Goal: Task Accomplishment & Management: Manage account settings

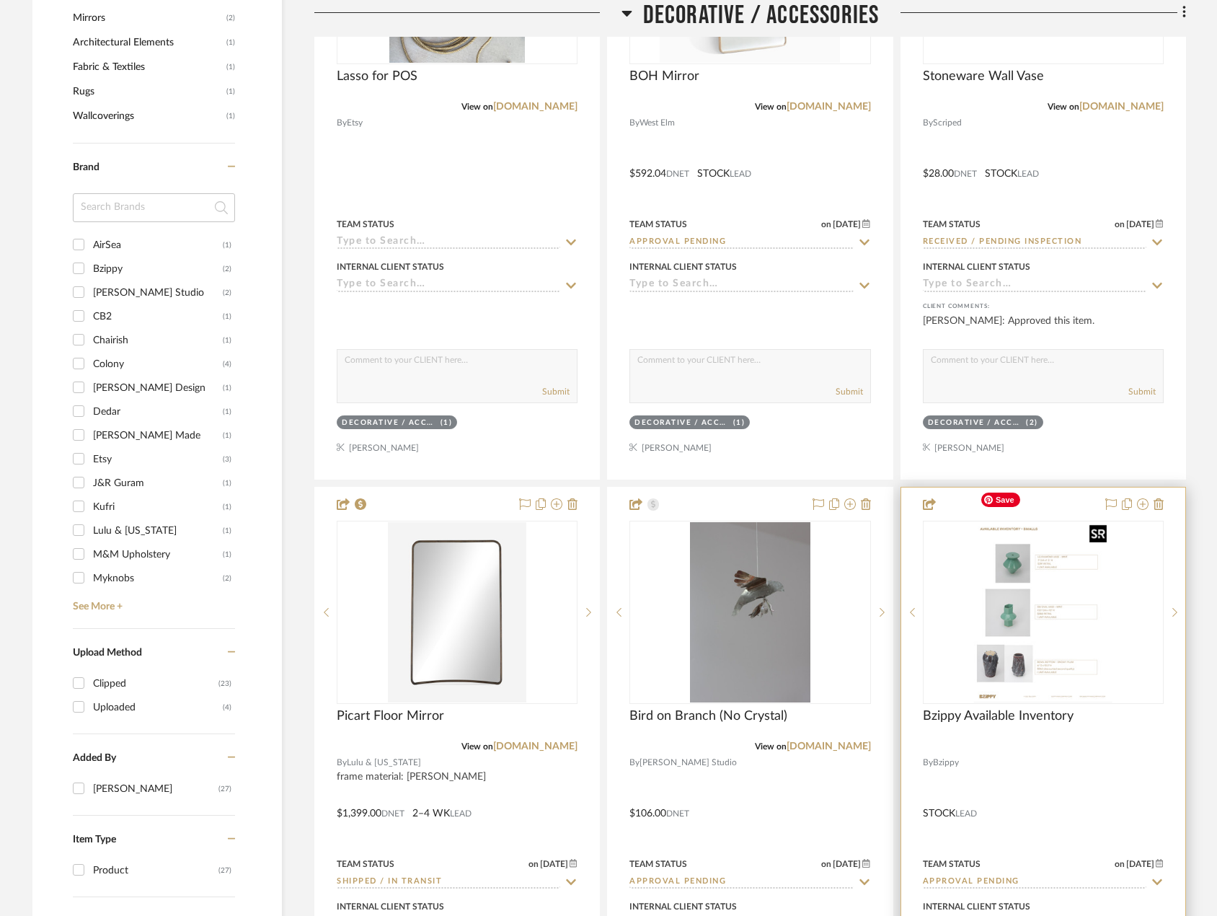
scroll to position [938, 0]
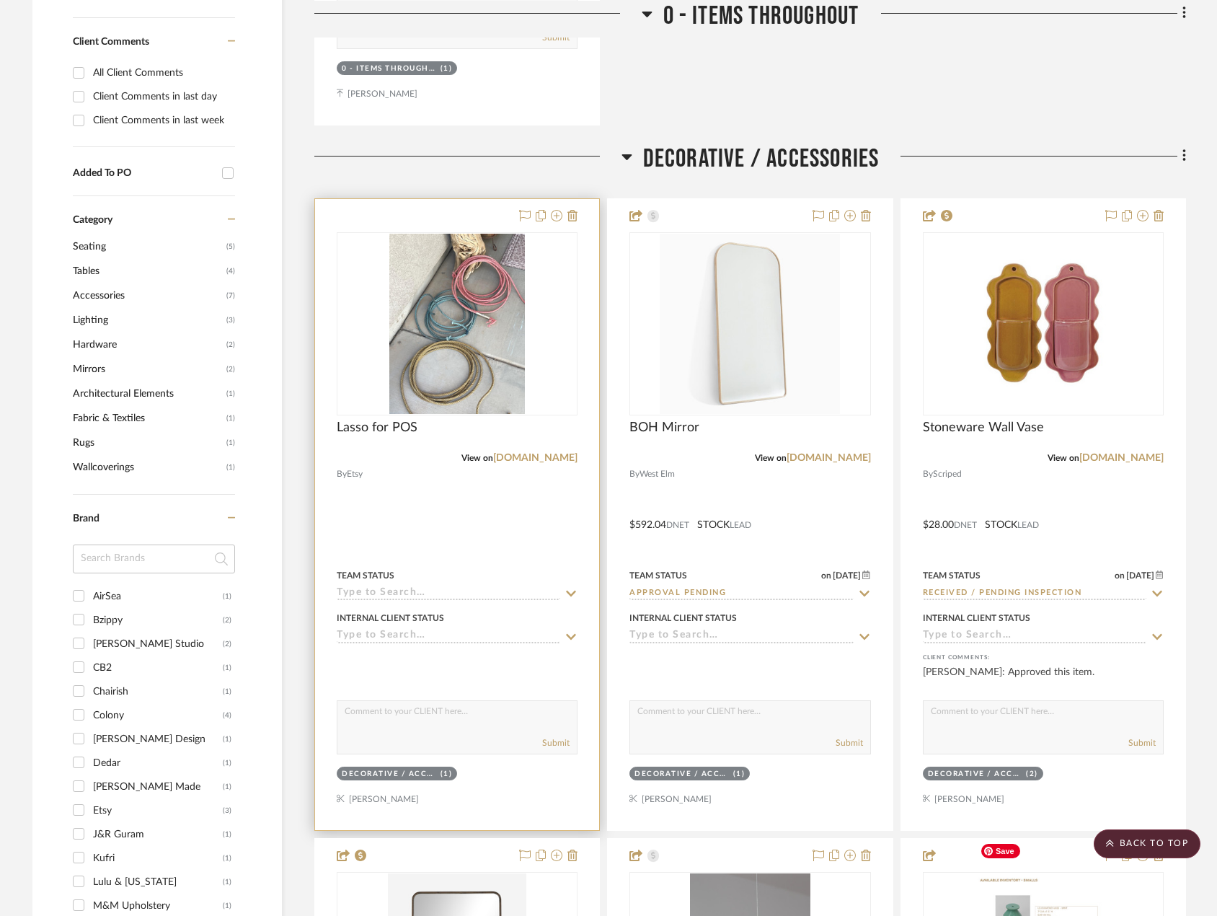
click at [480, 498] on div at bounding box center [457, 514] width 284 height 631
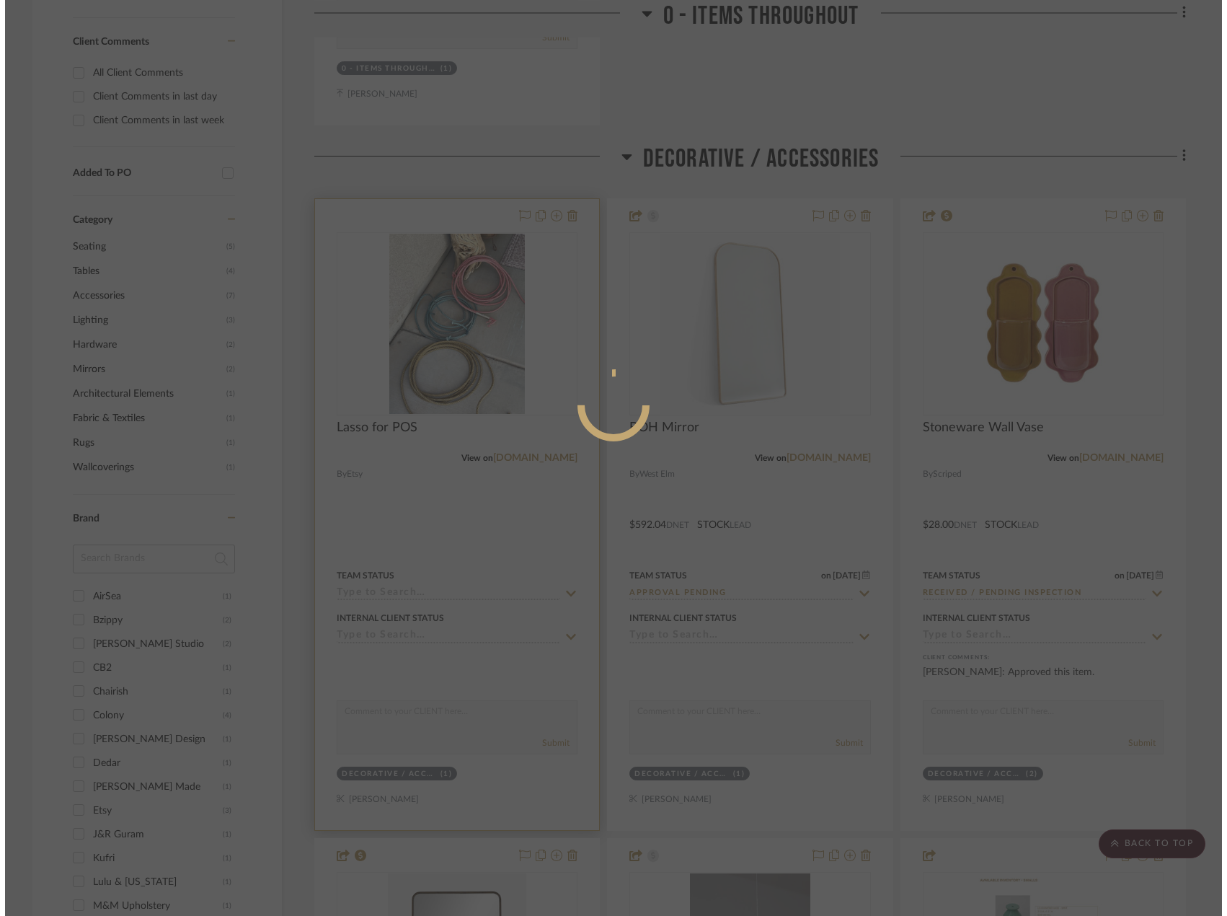
scroll to position [0, 0]
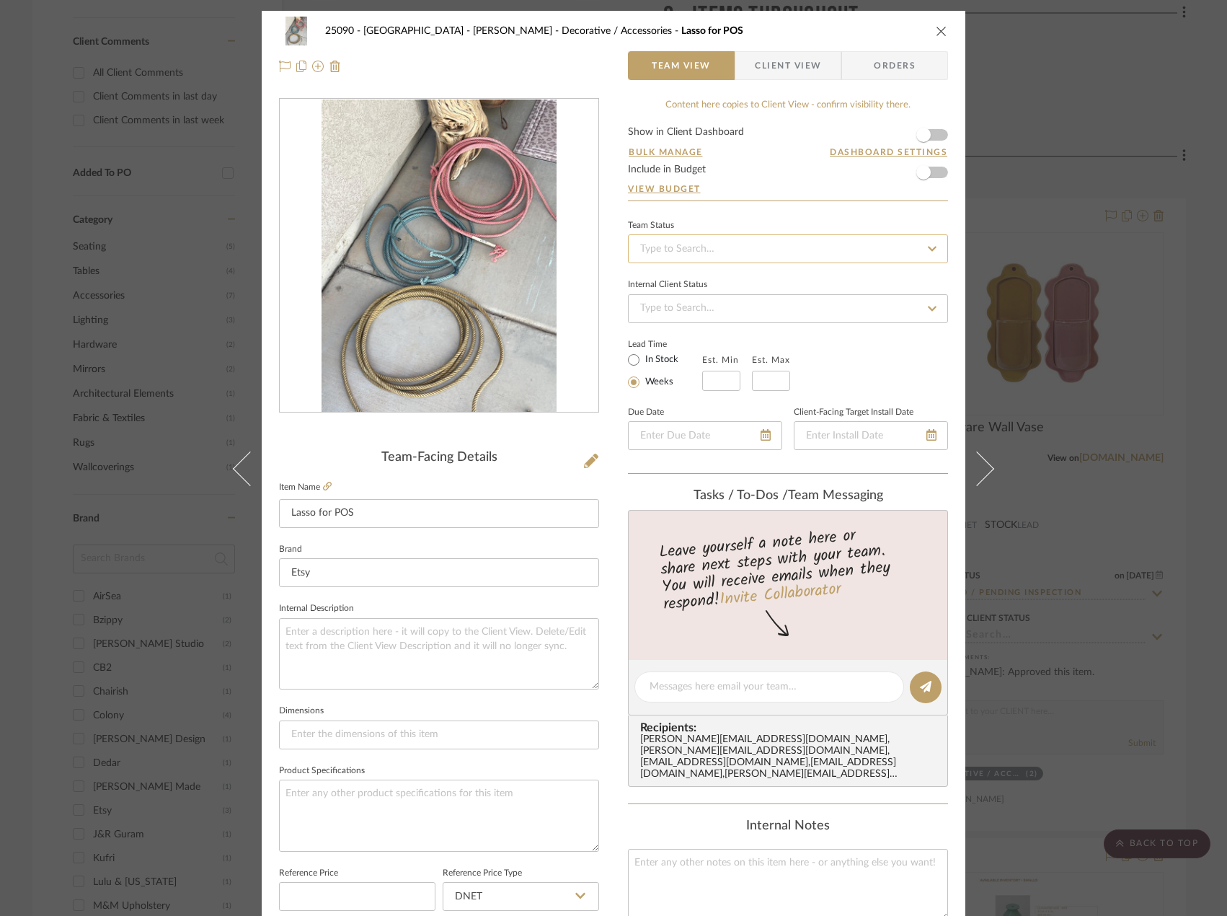
click at [695, 256] on input at bounding box center [788, 248] width 320 height 29
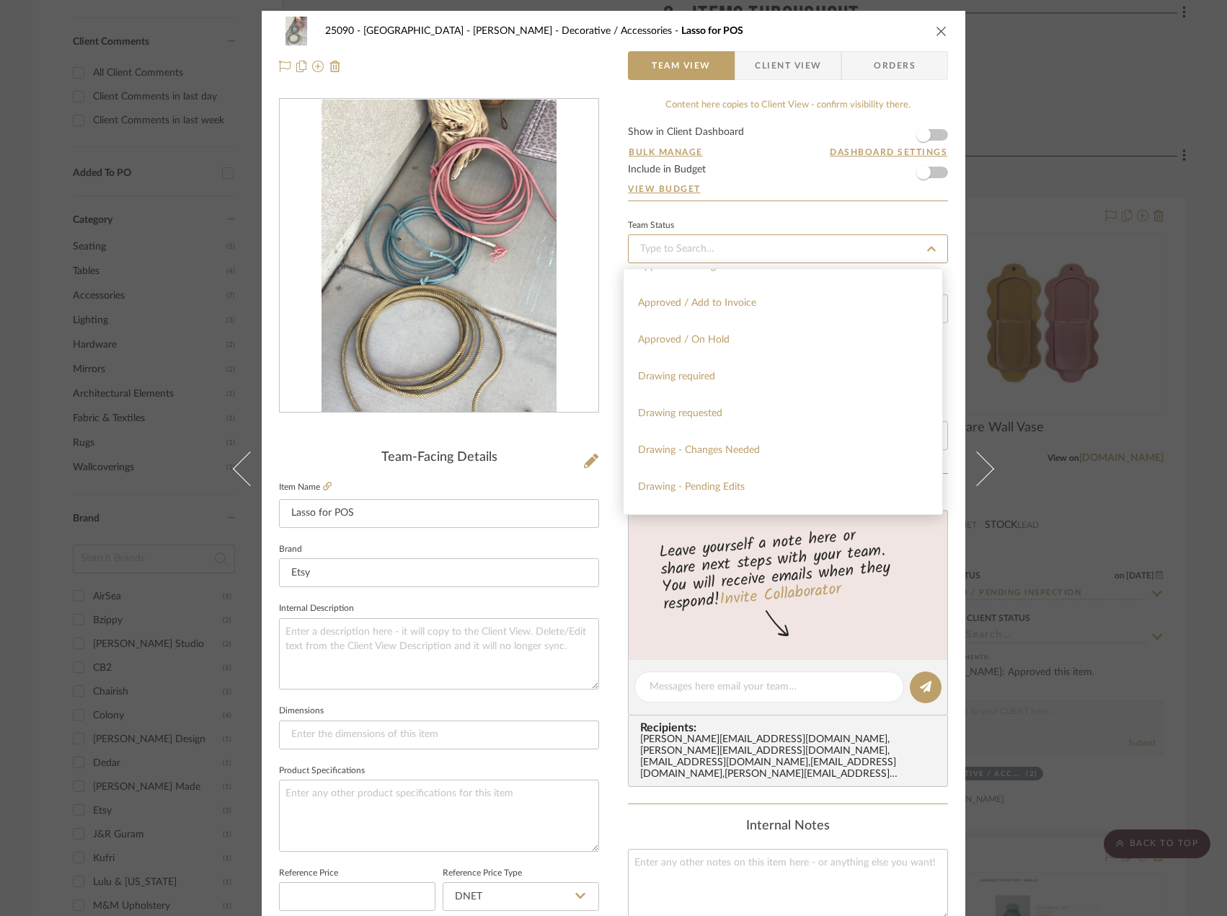
scroll to position [1370, 0]
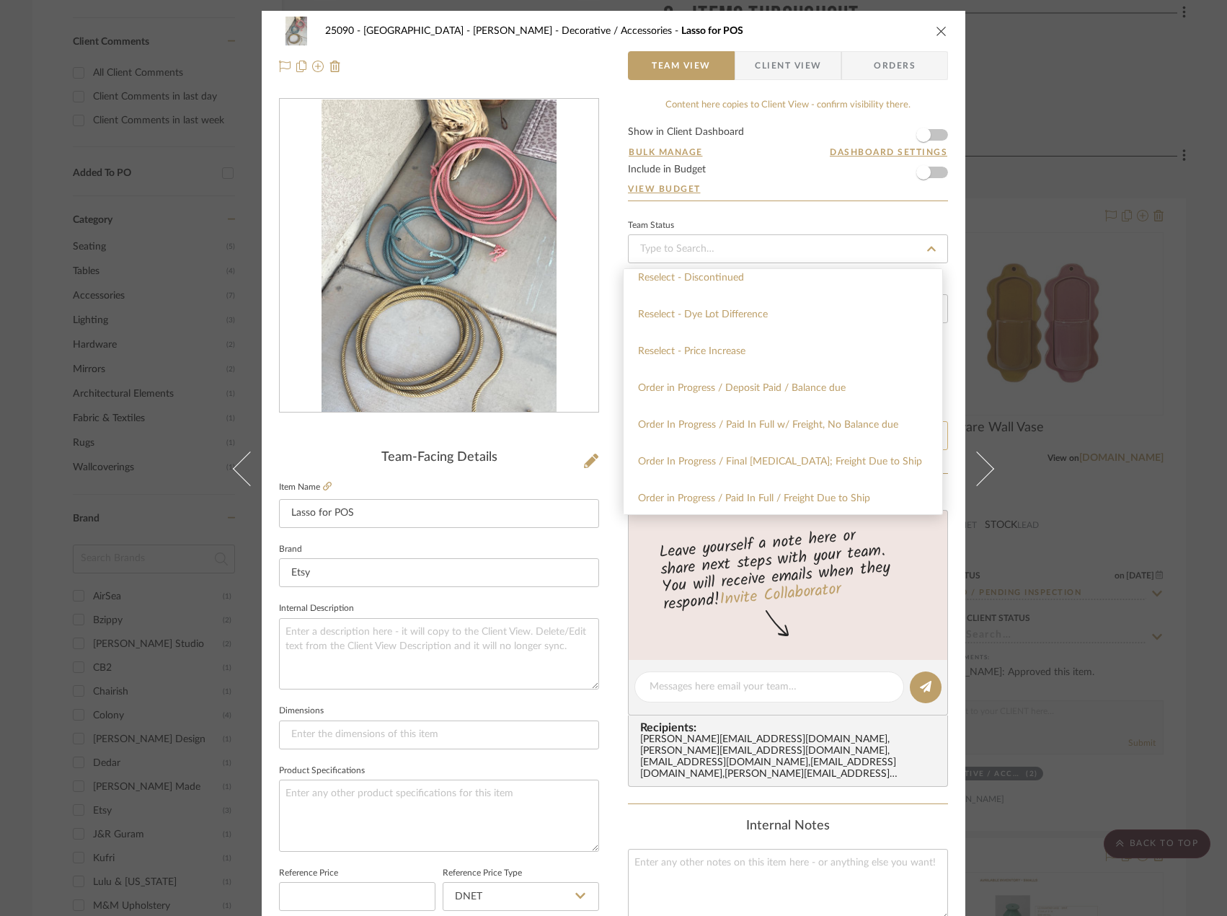
drag, startPoint x: 817, startPoint y: 426, endPoint x: 795, endPoint y: 441, distance: 27.4
click at [817, 425] on span "Order In Progress / Paid In Full w/ Freight, No Balance due" at bounding box center [768, 425] width 260 height 10
type input "[DATE]"
type input "Order In Progress / Paid In Full w/ Freight, No Balance due"
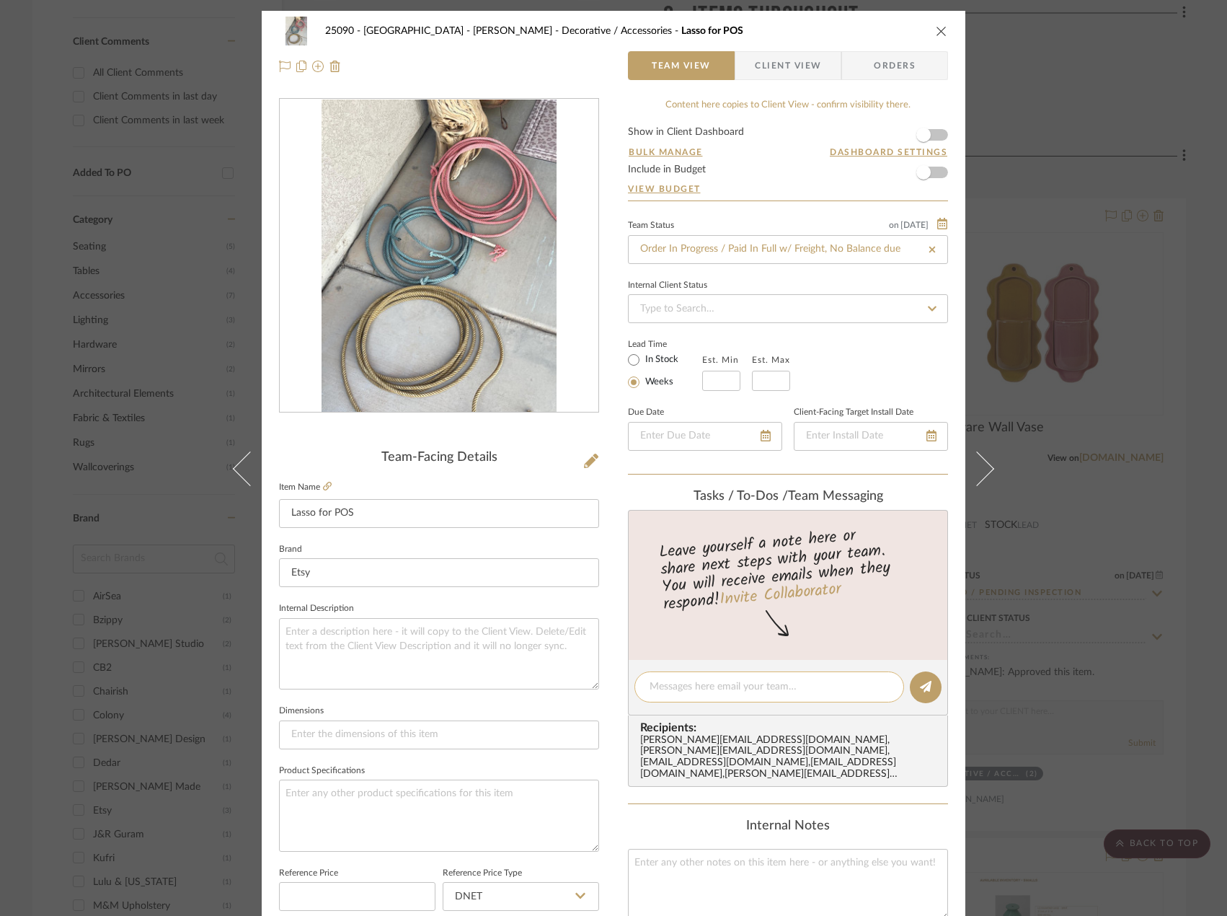
click at [695, 695] on div at bounding box center [770, 686] width 270 height 31
type input "[DATE]"
type input "Order In Progress / Paid In Full w/ Freight, No Balance due"
click at [715, 689] on textarea at bounding box center [769, 686] width 239 height 15
paste textarea "Order #3777788228"
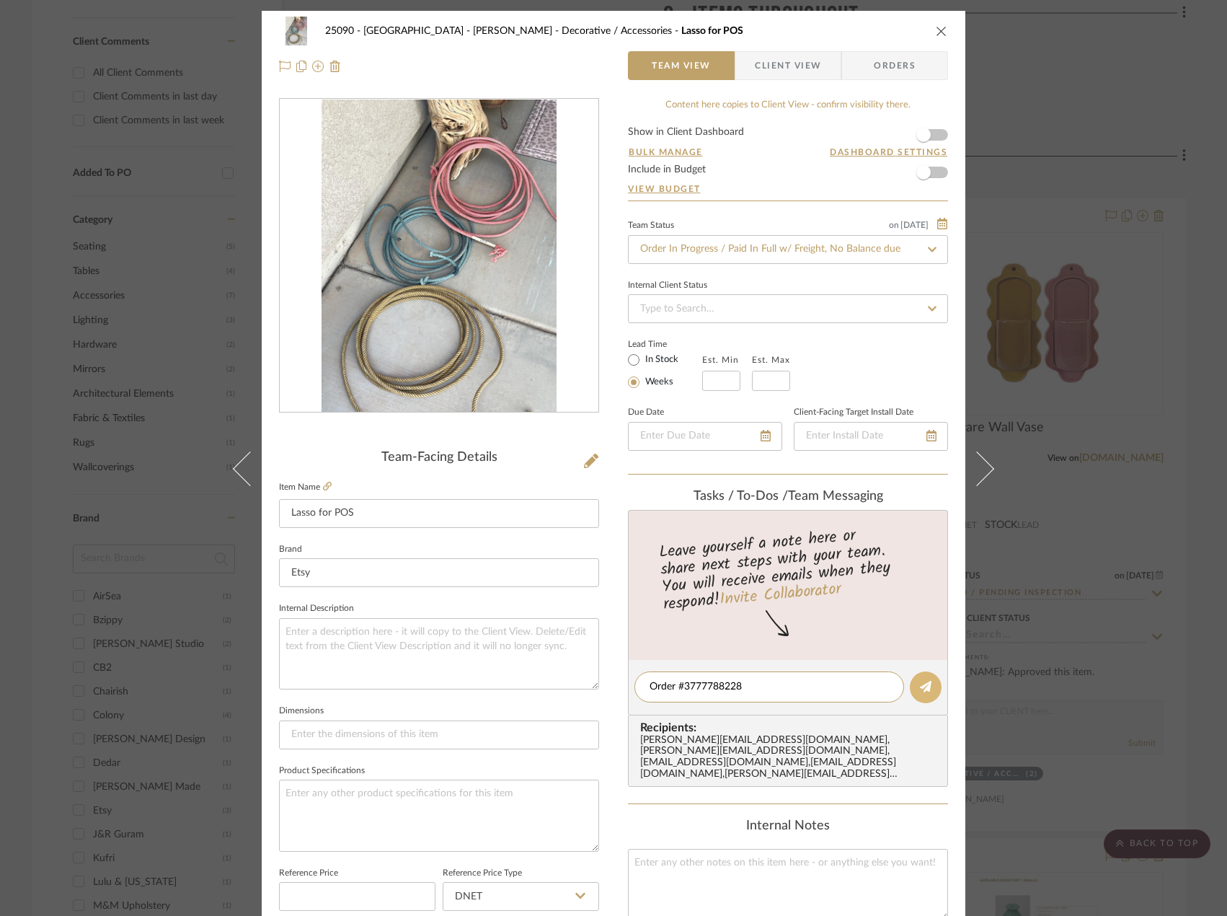
type textarea "Order #3777788228"
click at [912, 679] on button at bounding box center [926, 687] width 32 height 32
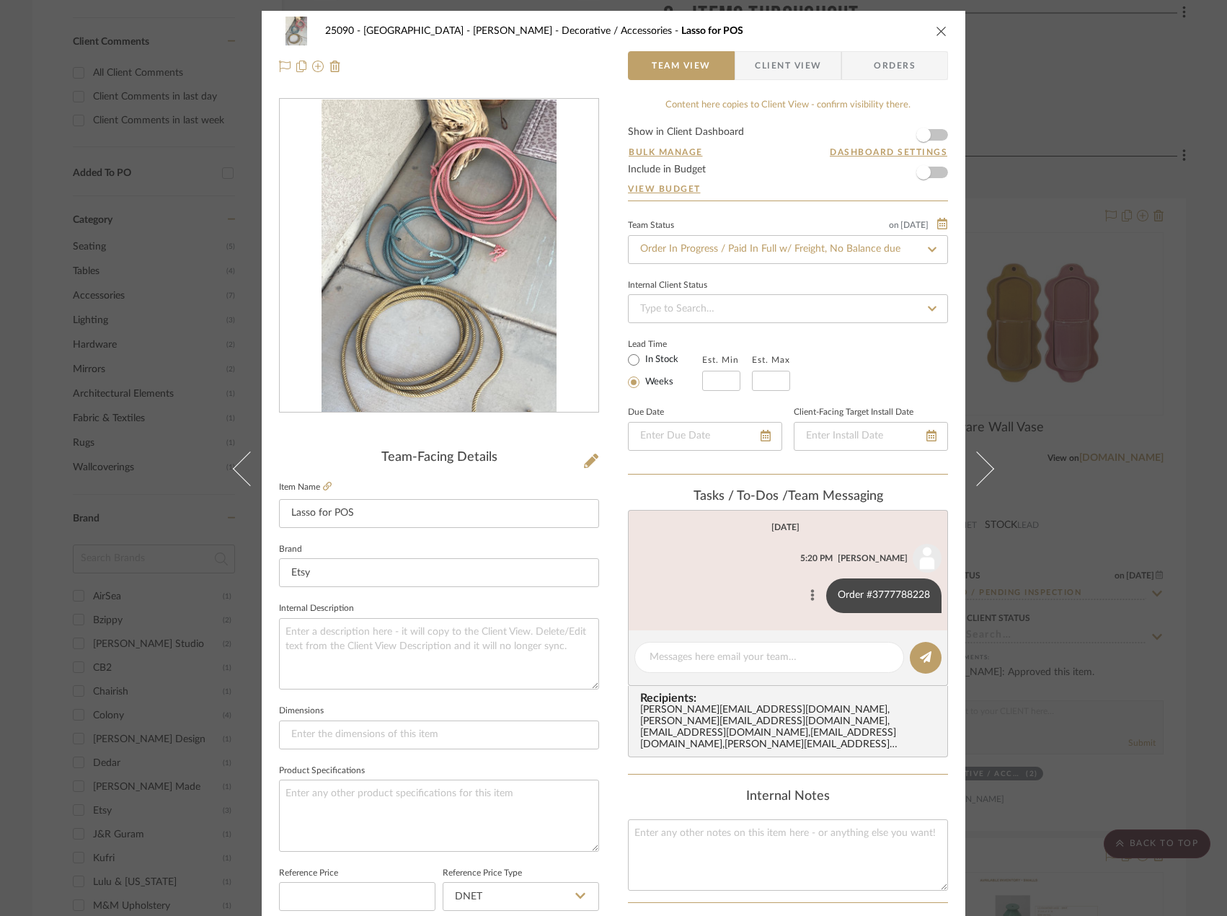
click at [811, 594] on icon at bounding box center [813, 595] width 4 height 12
click at [756, 579] on span "Edit Message" at bounding box center [739, 579] width 59 height 12
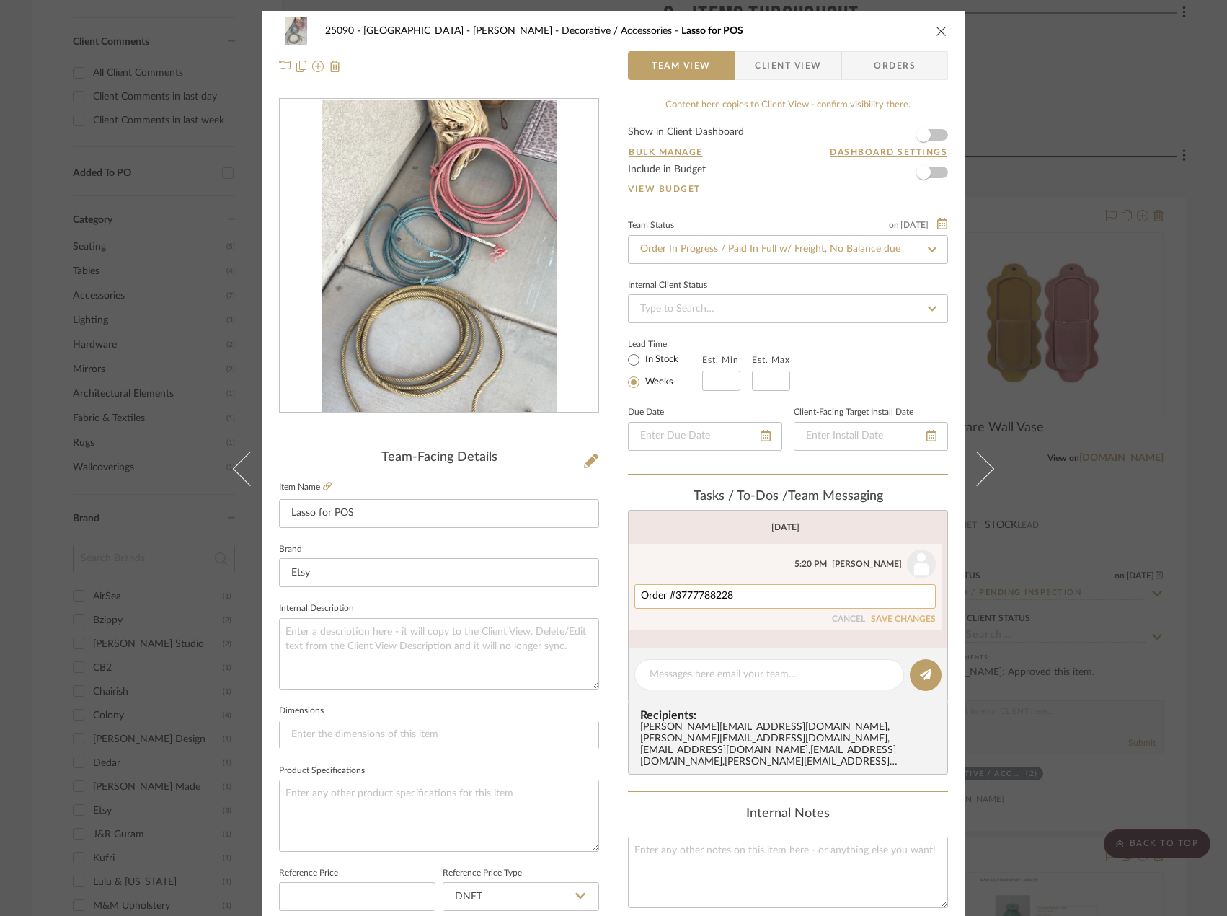
click at [770, 594] on textarea "Order #3777788228" at bounding box center [785, 597] width 288 height 12
type textarea "Order #3777788228 shipped to office"
click at [896, 613] on div "Order #3777788228 shipped to office CANCEL SAVE CHANGES" at bounding box center [785, 604] width 301 height 40
click at [916, 621] on button "SAVE CHANGES" at bounding box center [903, 619] width 65 height 10
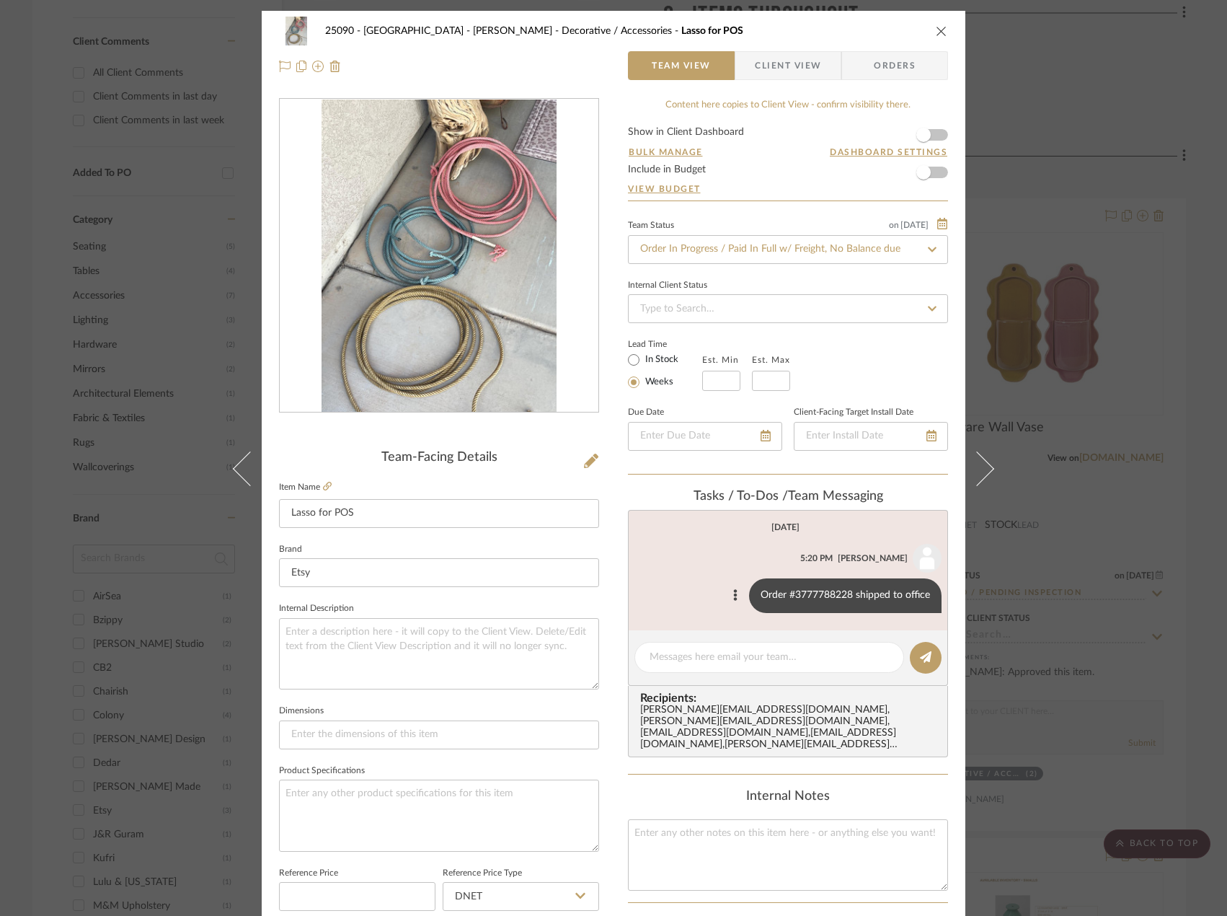
click at [953, 177] on div "25090 - Bowie House - Lela Rose Decorative / Accessories Lasso for POS Team Vie…" at bounding box center [613, 458] width 1227 height 916
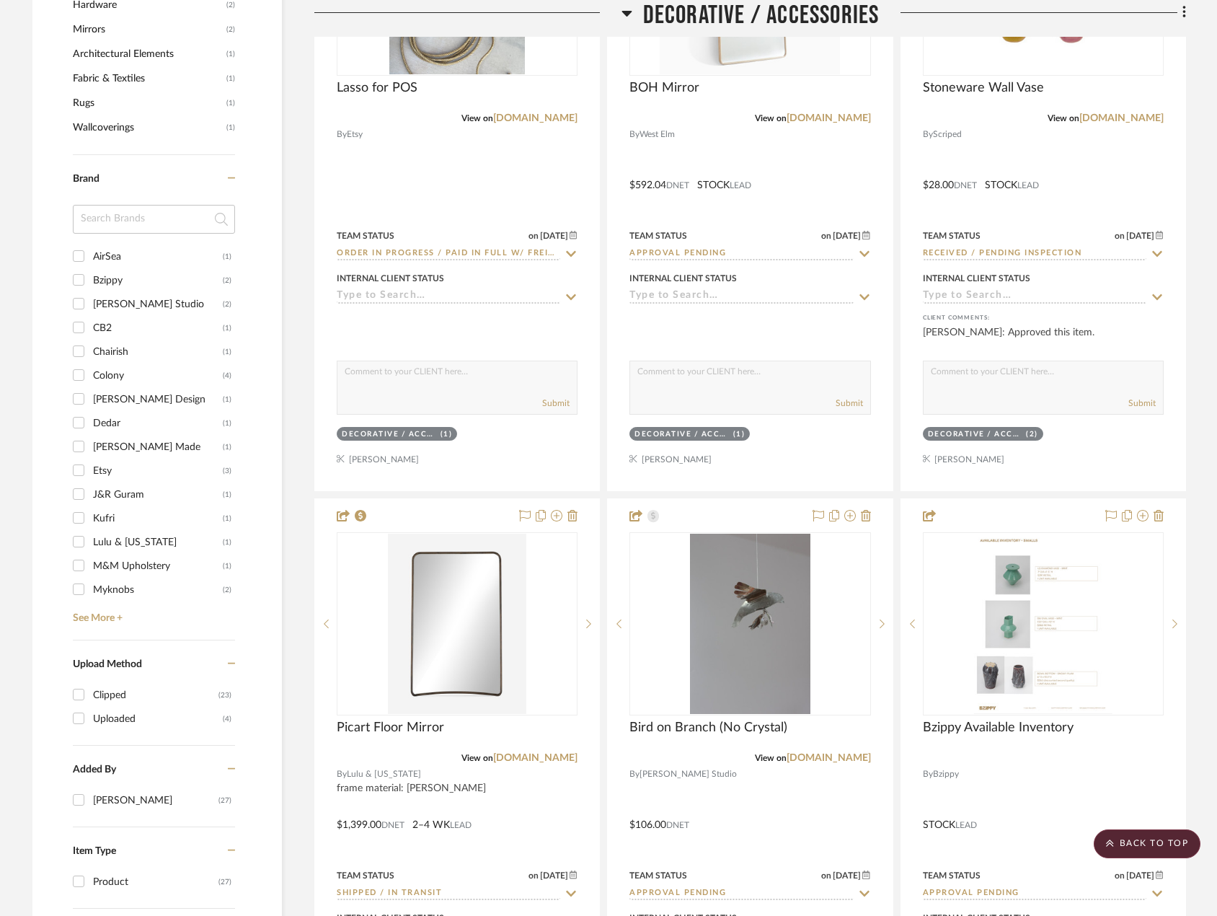
scroll to position [0, 0]
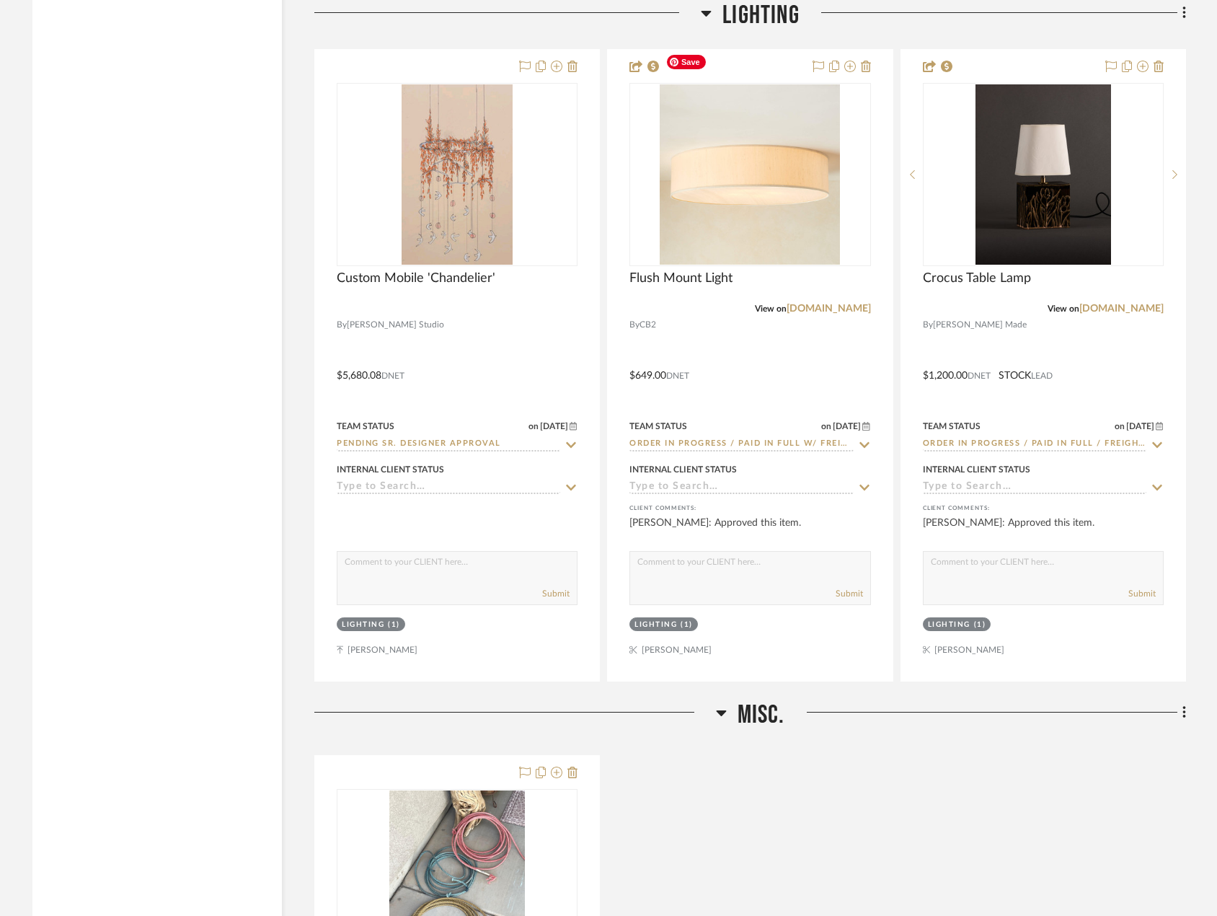
scroll to position [5185, 0]
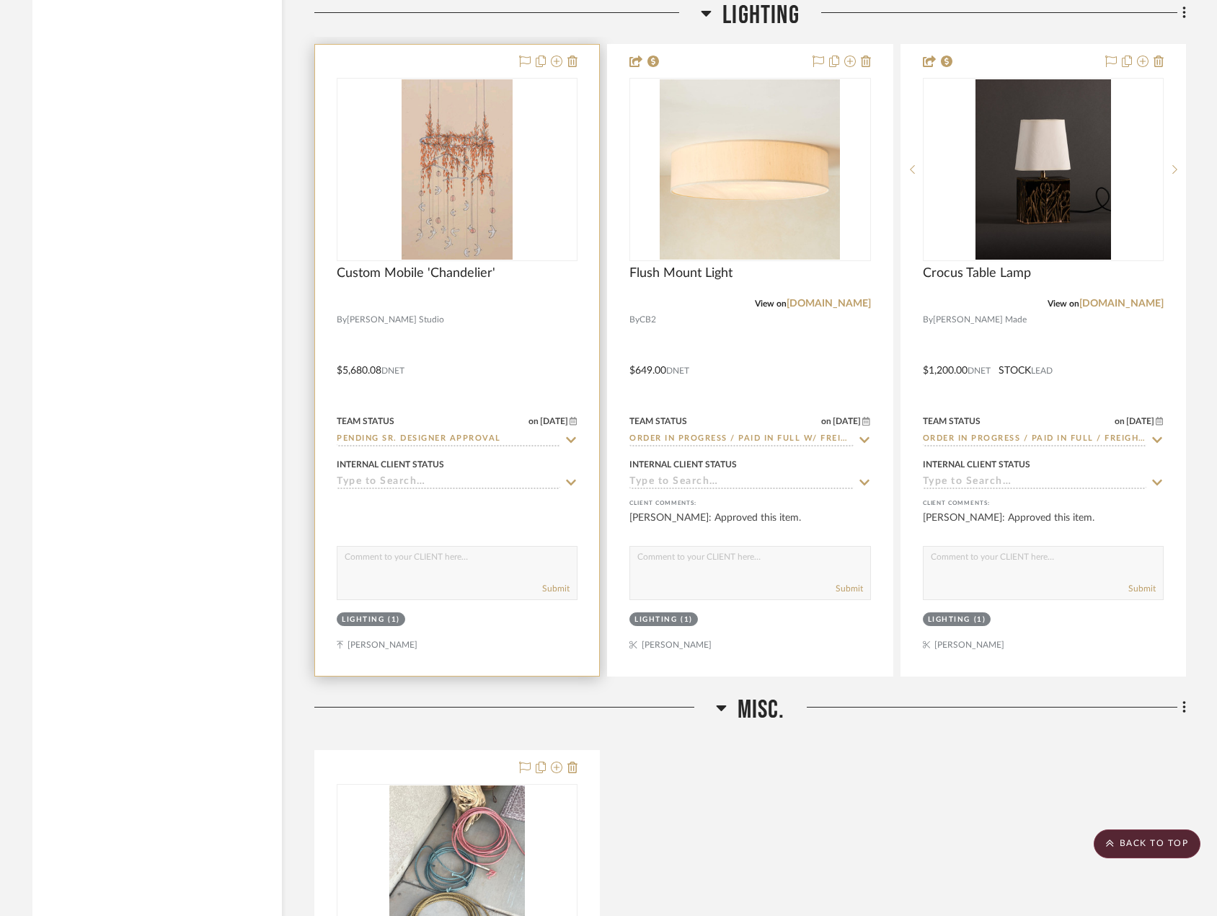
click at [533, 299] on div at bounding box center [457, 360] width 284 height 631
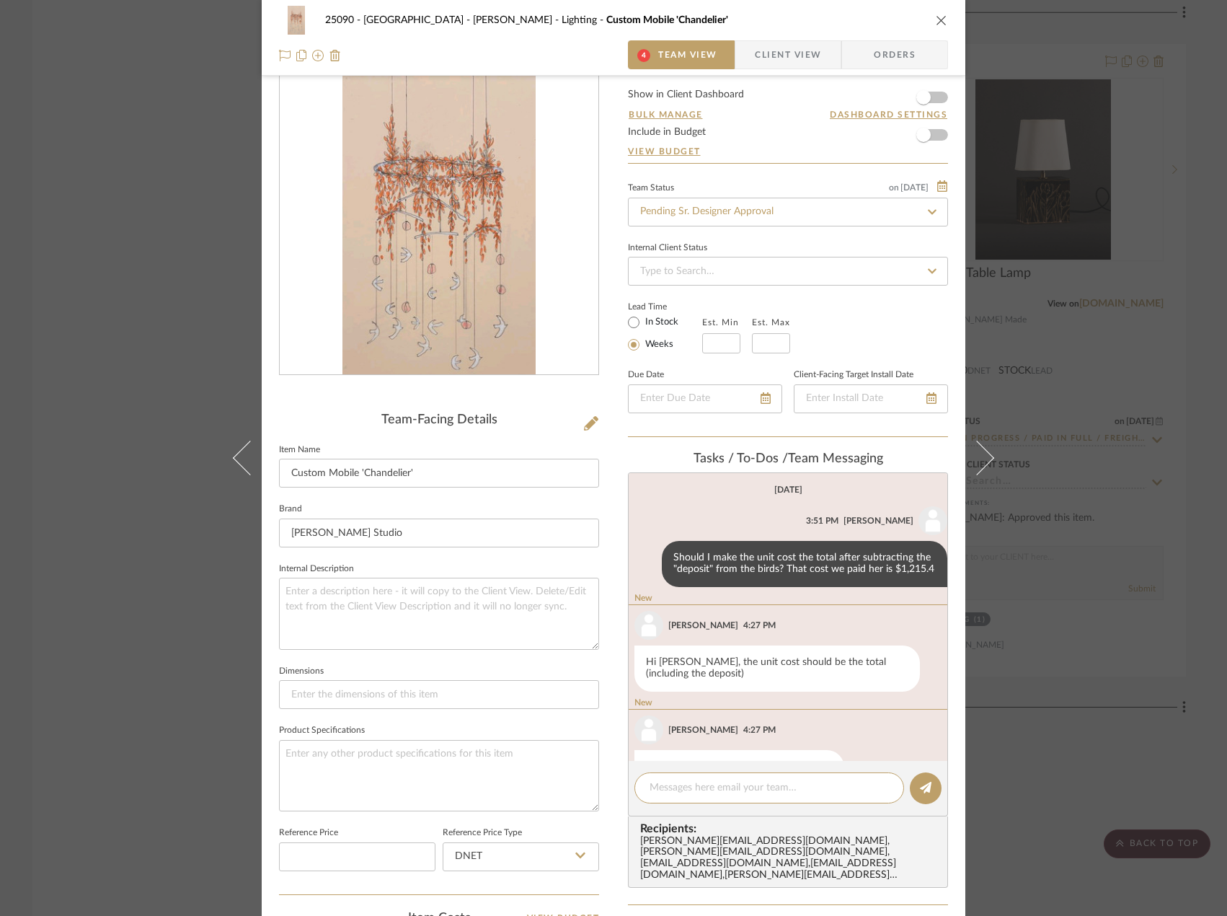
scroll to position [250, 0]
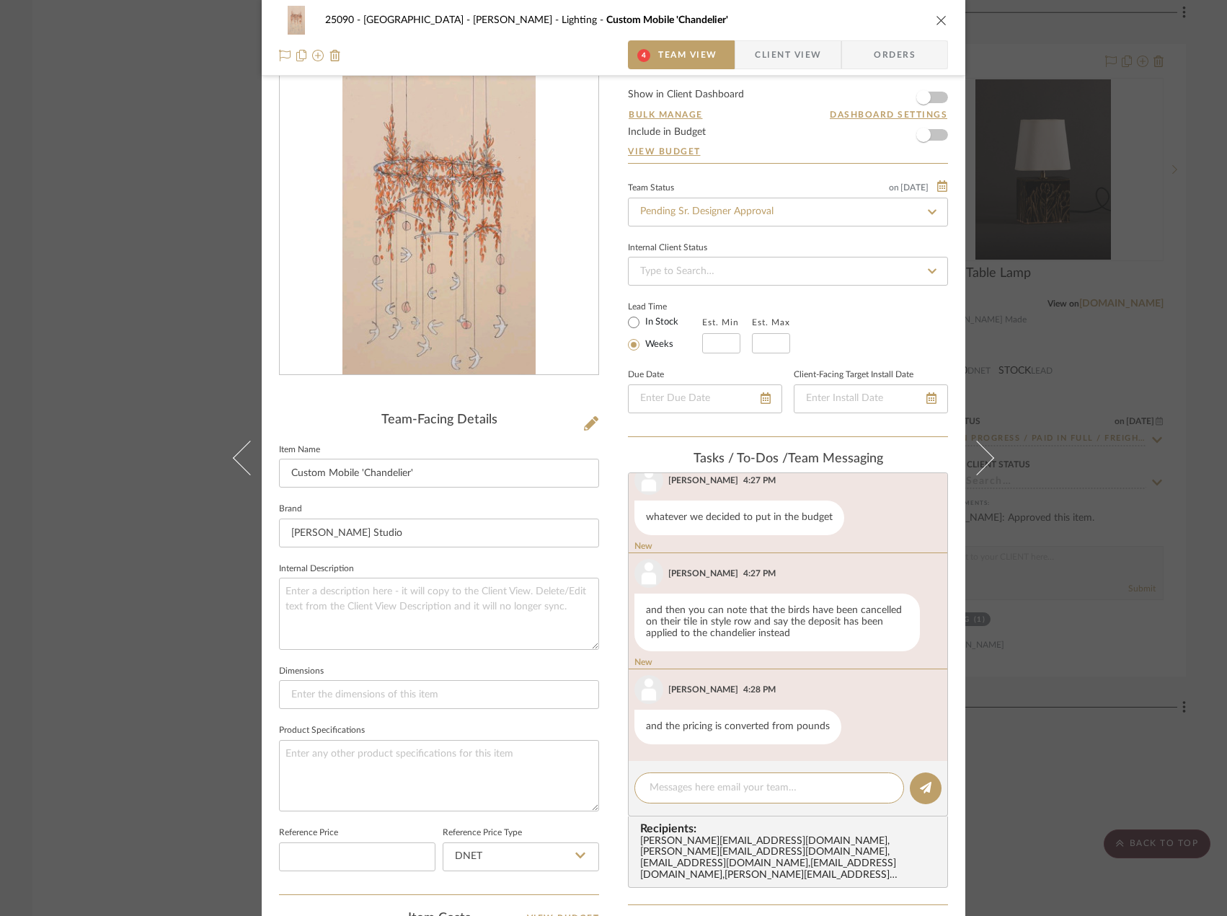
click at [607, 649] on div "25090 - Bowie House - Lela Rose Lighting Custom Mobile 'Chandelier' 4 Team View…" at bounding box center [614, 650] width 704 height 1354
click at [105, 310] on div "25090 - Bowie House - Lela Rose Lighting Custom Mobile 'Chandelier' 4 Team View…" at bounding box center [613, 458] width 1227 height 916
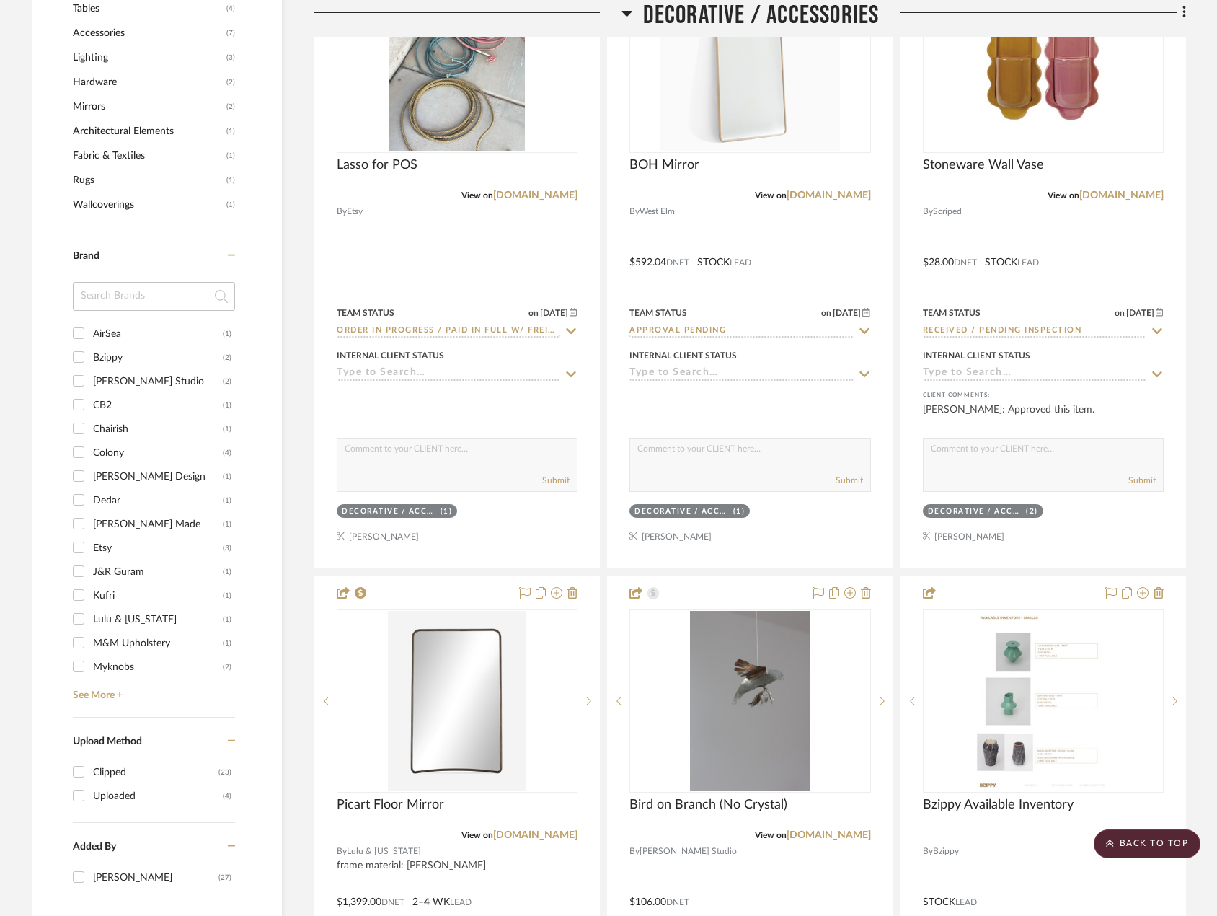
scroll to position [1429, 0]
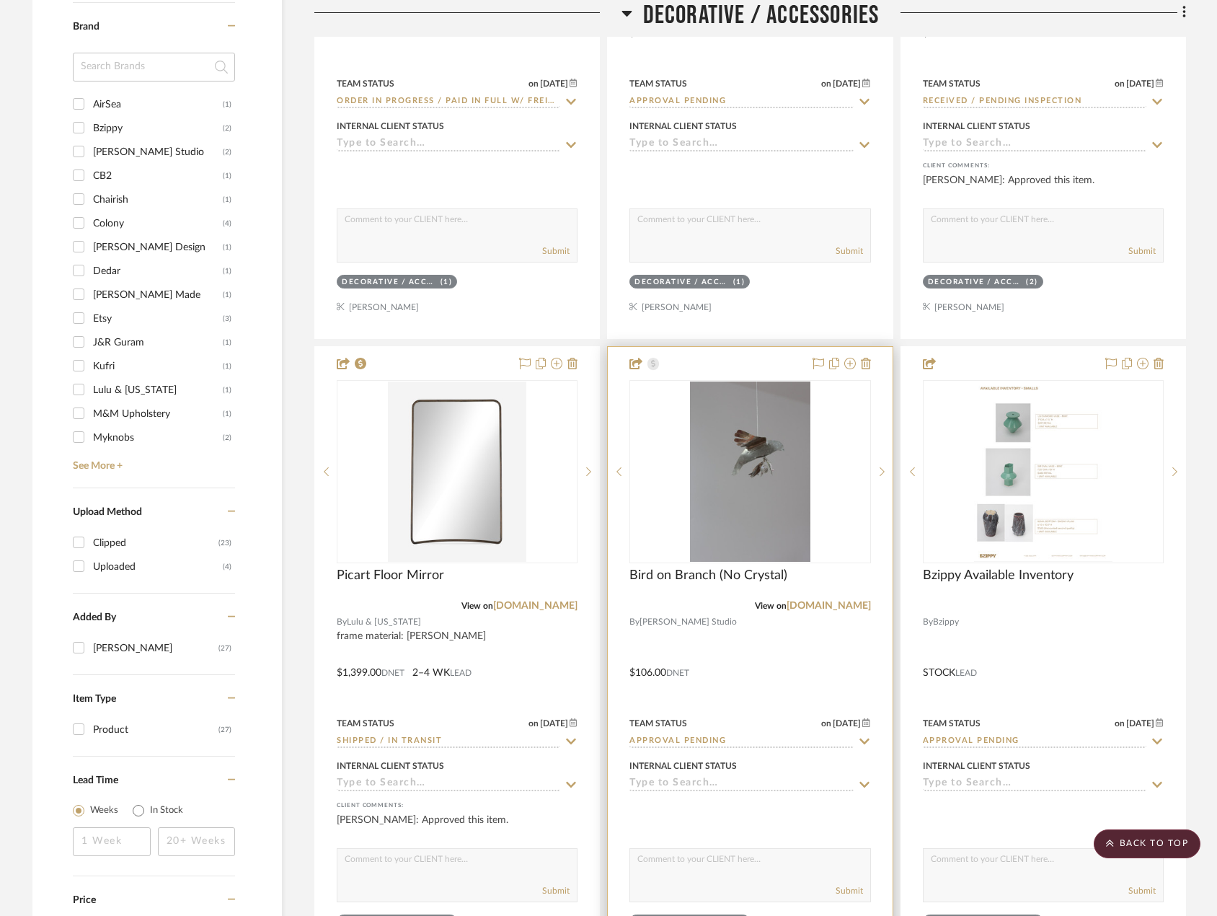
click at [806, 644] on div at bounding box center [750, 662] width 284 height 631
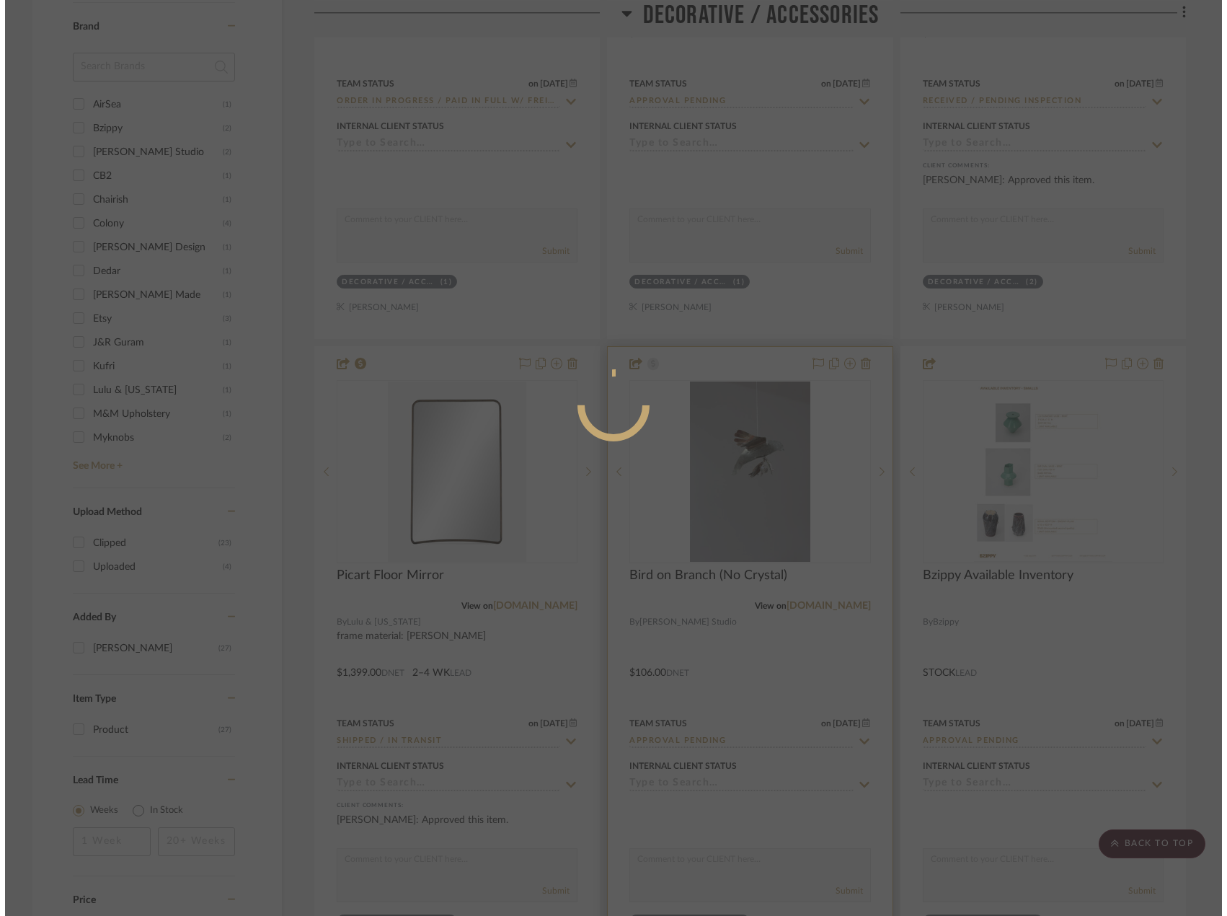
scroll to position [0, 0]
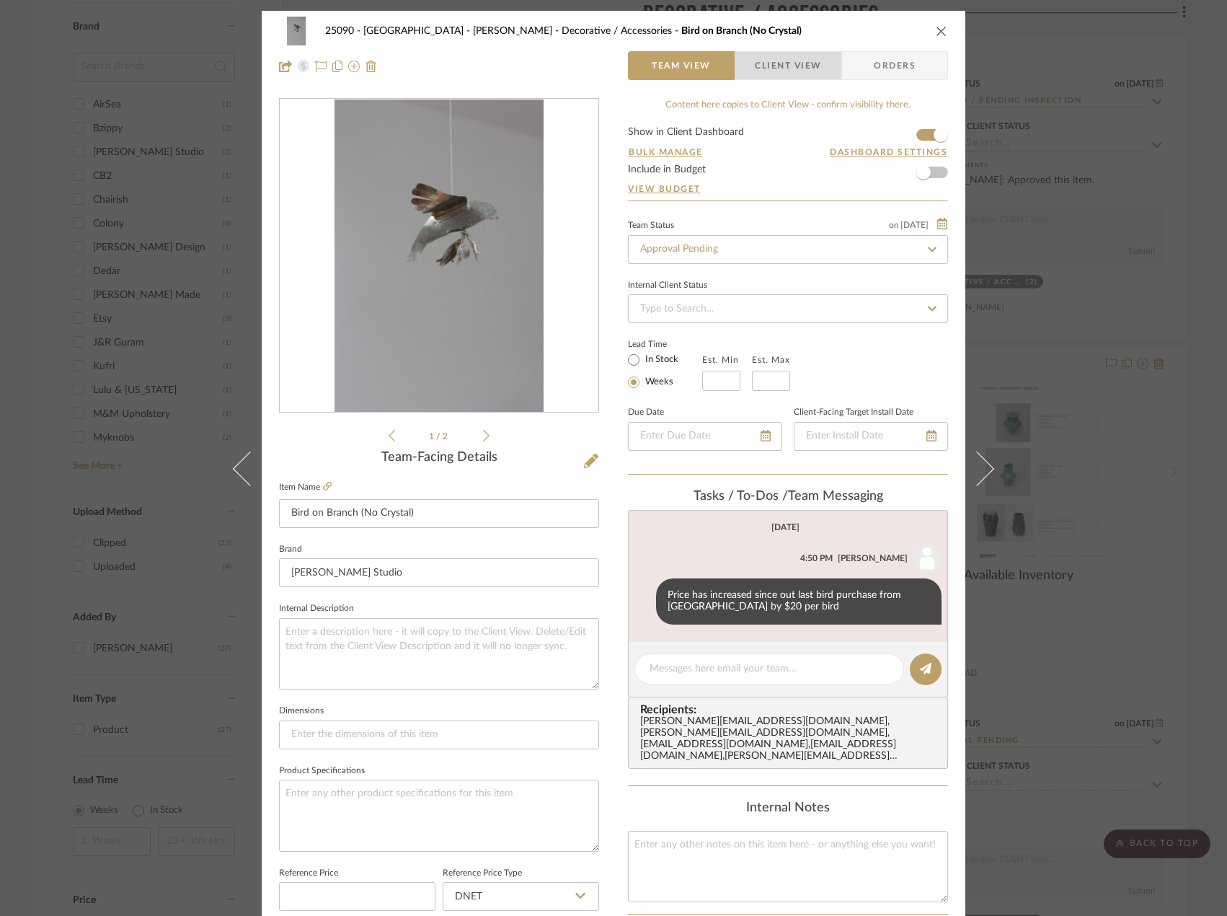
click at [803, 58] on span "Client View" at bounding box center [788, 65] width 66 height 29
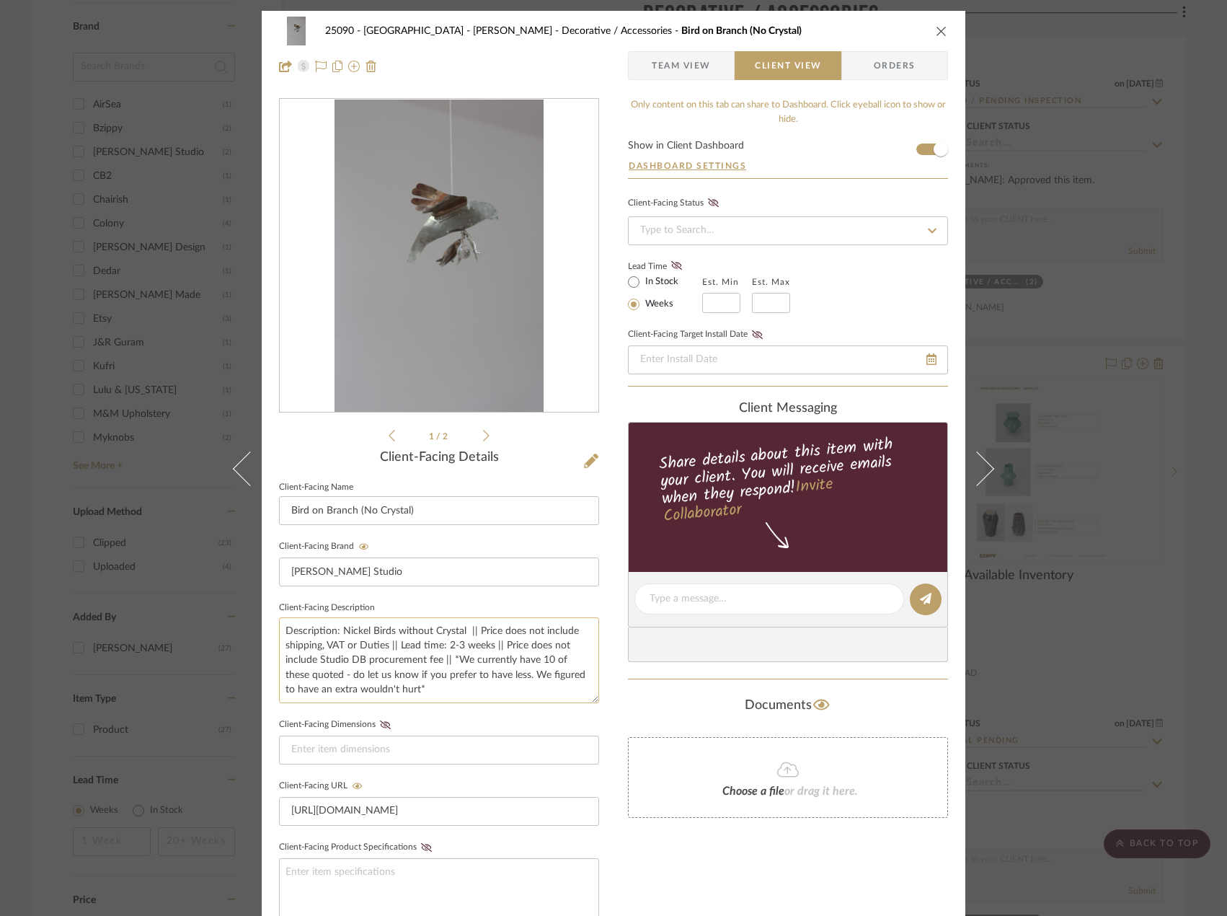
click at [442, 691] on textarea "Description: Nickel Birds without Crystal || Price does not include shipping, V…" at bounding box center [439, 660] width 320 height 86
drag, startPoint x: 442, startPoint y: 691, endPoint x: 448, endPoint y: 658, distance: 33.7
click at [448, 658] on textarea "Description: Nickel Birds without Crystal || Price does not include shipping, V…" at bounding box center [439, 660] width 320 height 86
click at [454, 660] on textarea "Description: Nickel Birds without Crystal || Price does not include shipping, V…" at bounding box center [439, 660] width 320 height 86
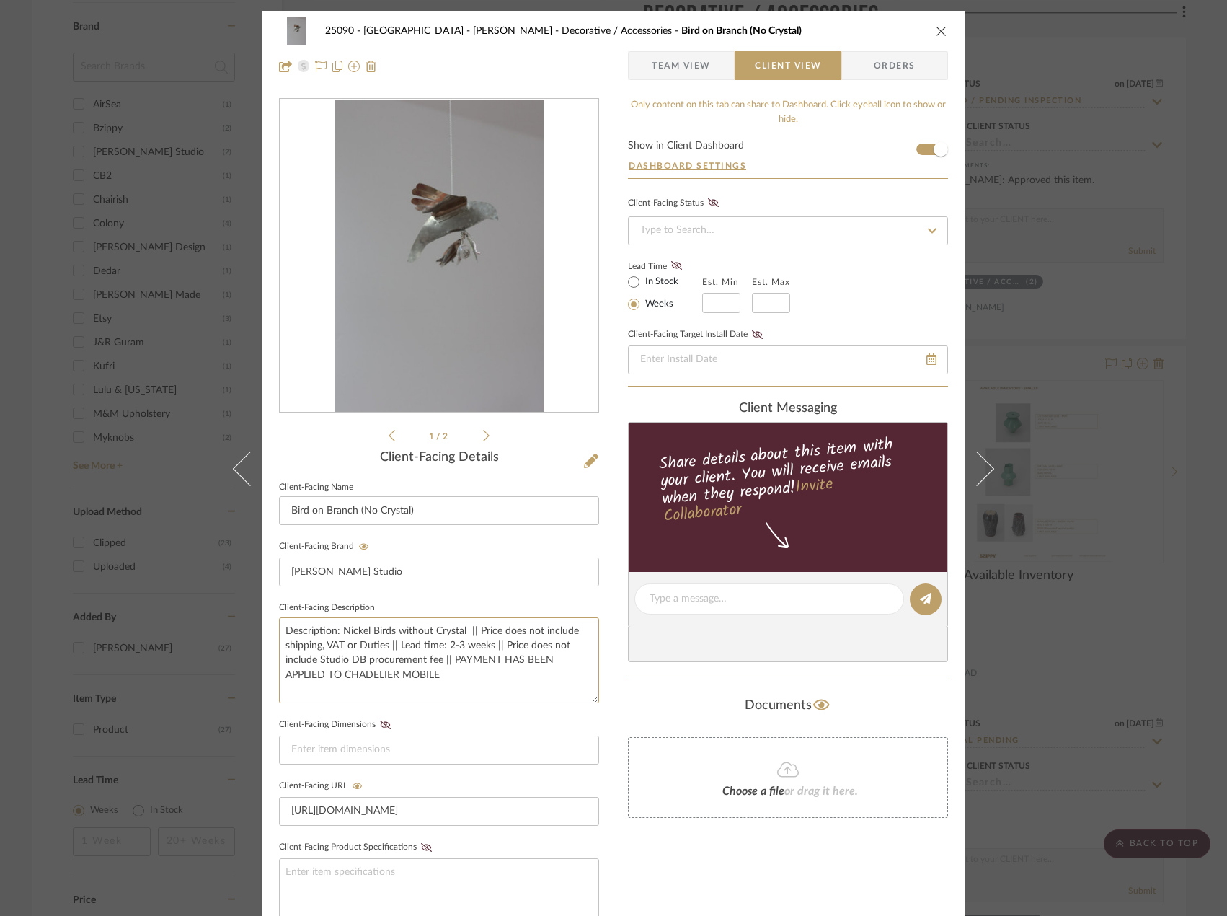
type textarea "Description: Nickel Birds without Crystal || Price does not include shipping, V…"
click at [751, 878] on div "Only content on this tab can share to Dashboard. Click eyeball icon to show or …" at bounding box center [788, 626] width 320 height 1056
click at [66, 349] on div "25090 - Bowie House - Lela Rose Decorative / Accessories Bird on Branch (No Cry…" at bounding box center [613, 458] width 1227 height 916
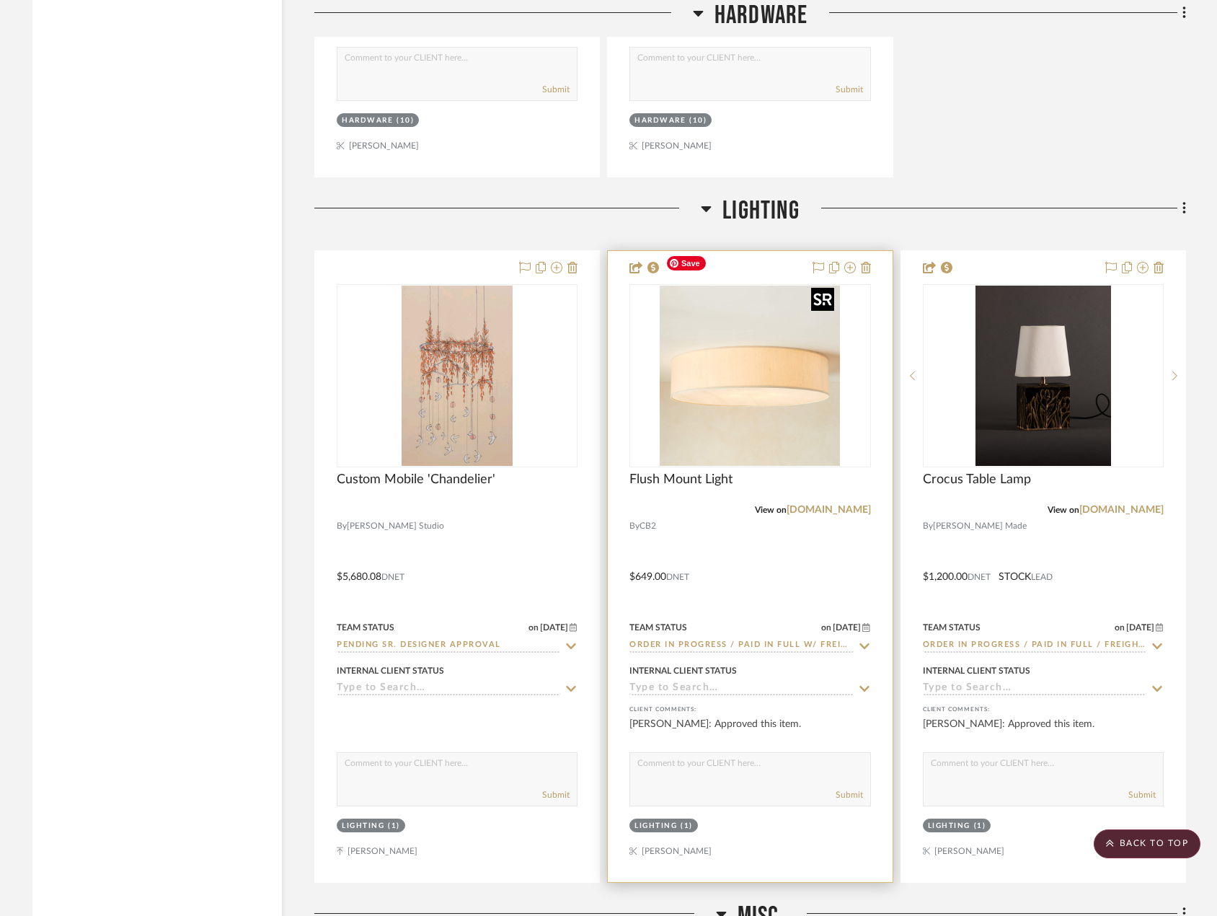
scroll to position [5180, 0]
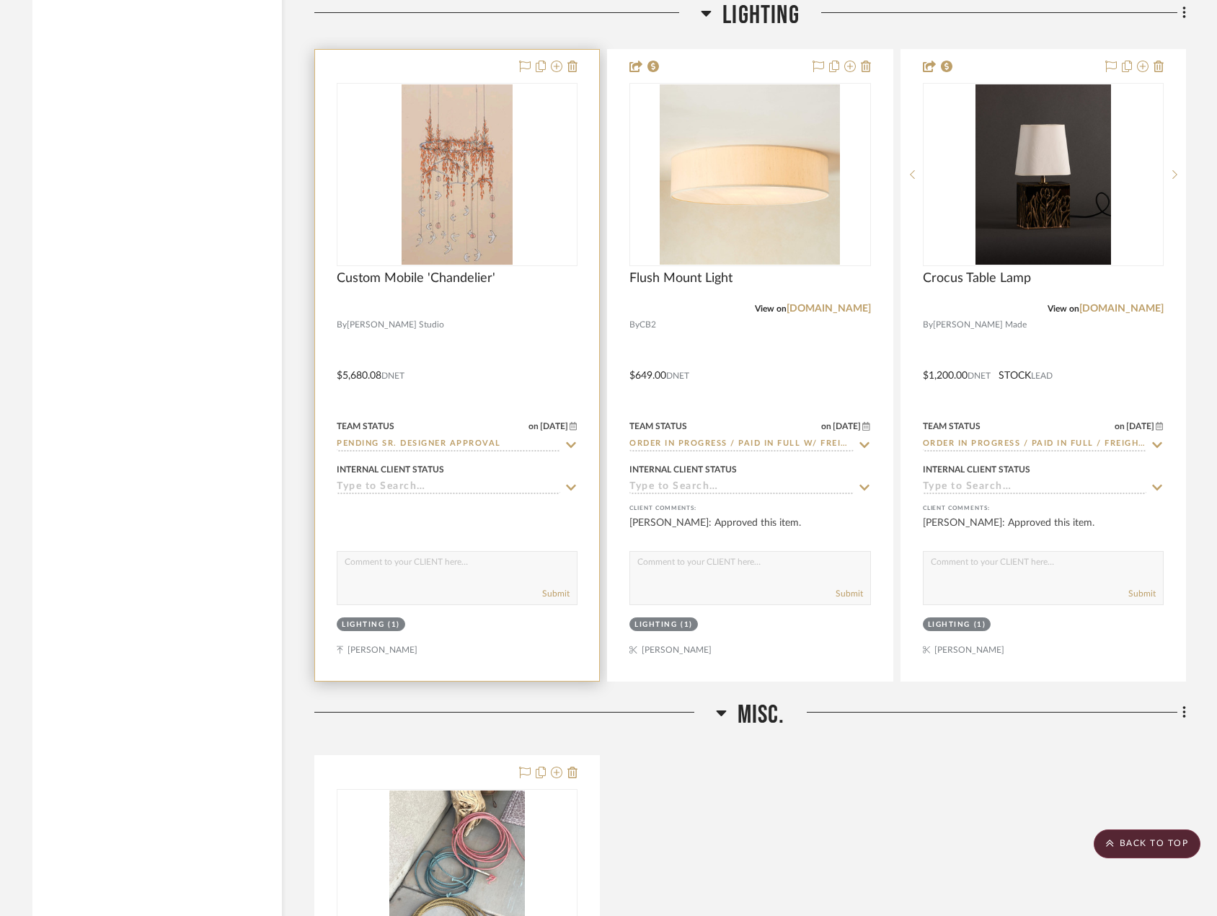
click at [451, 322] on div at bounding box center [457, 365] width 284 height 631
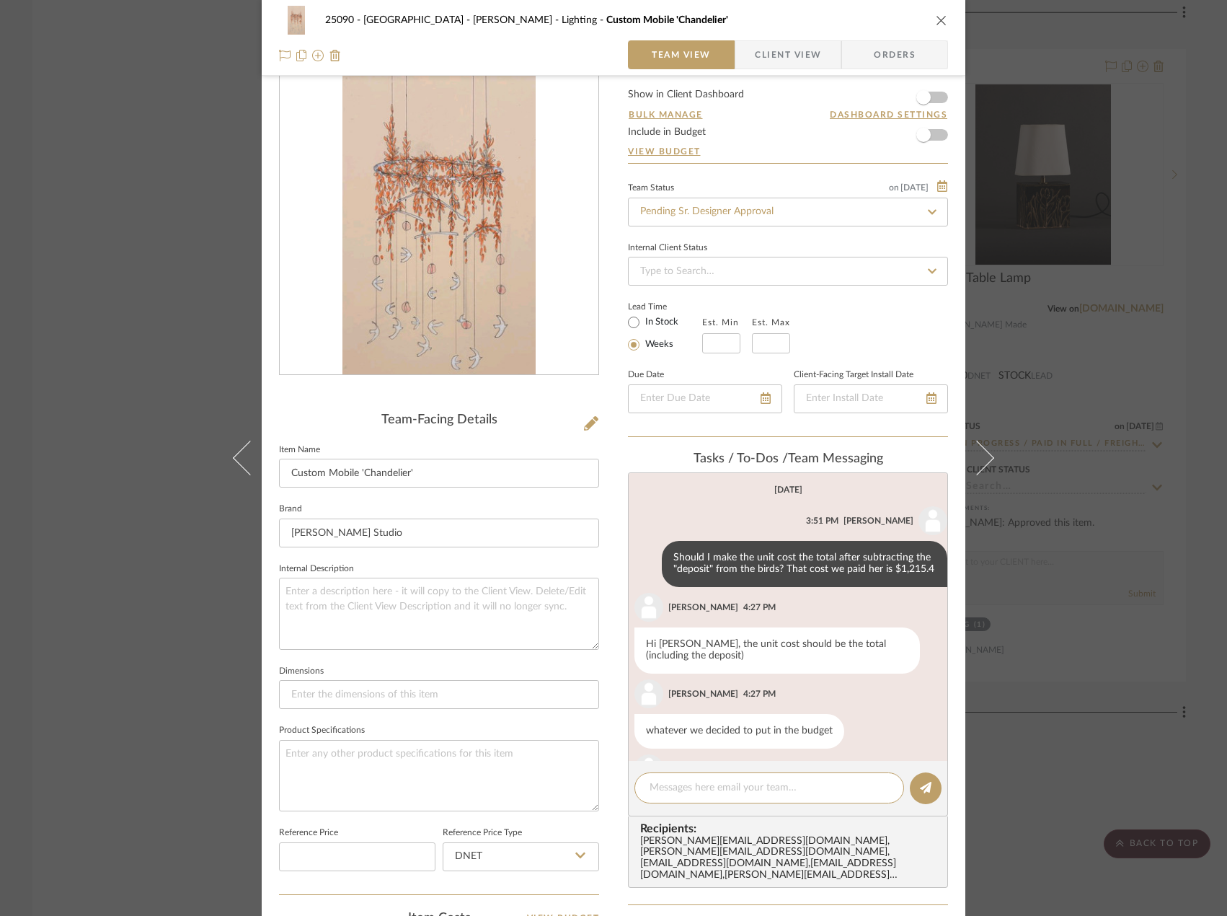
scroll to position [178, 0]
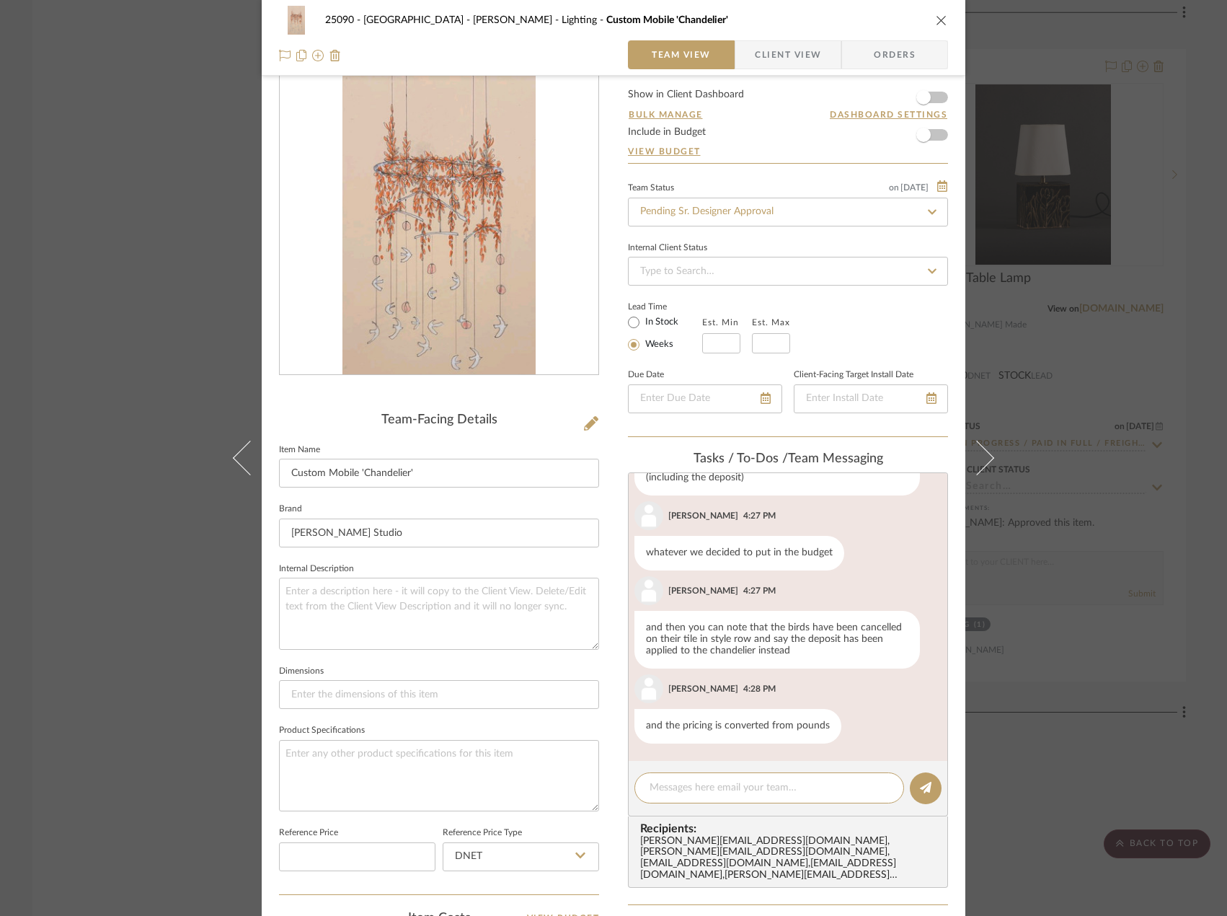
click at [747, 54] on span "button" at bounding box center [745, 54] width 19 height 29
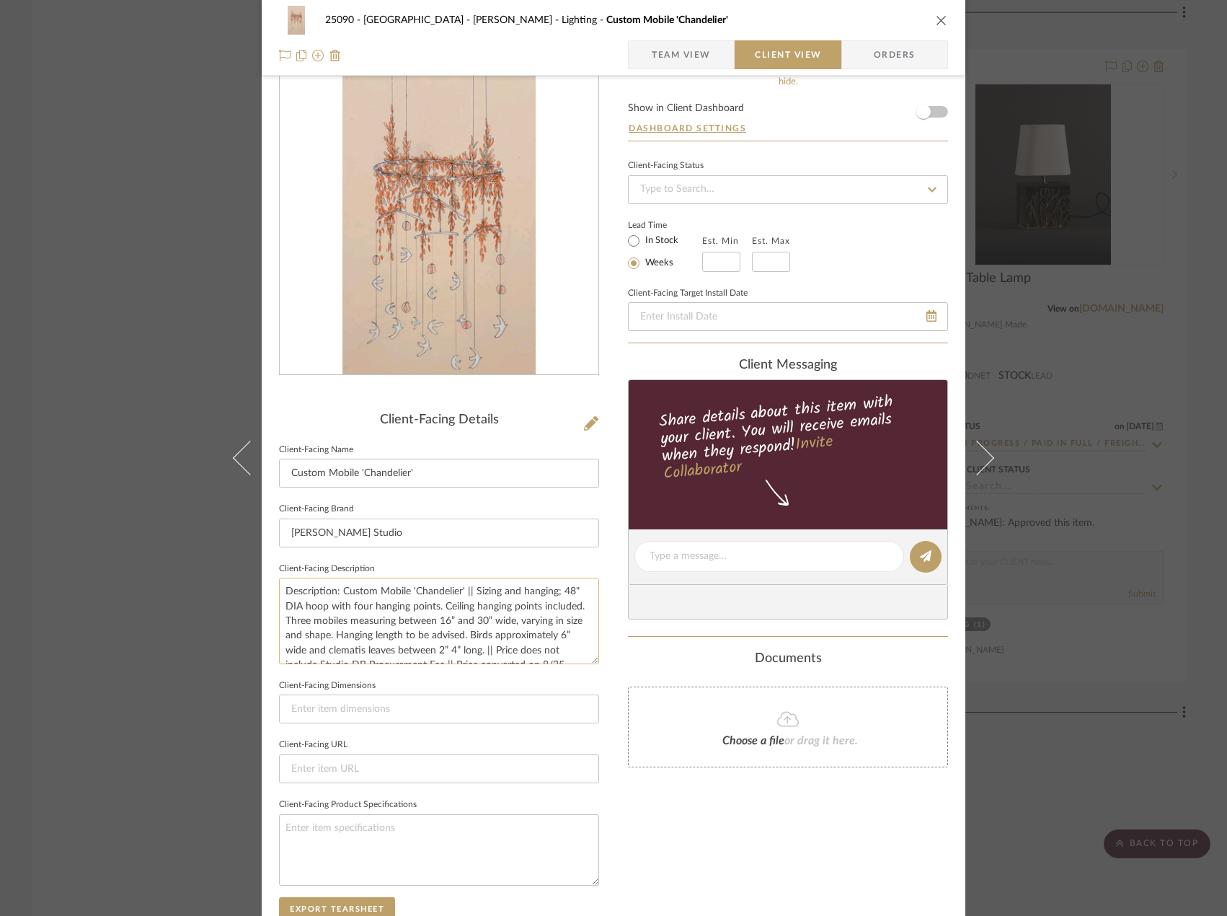
scroll to position [29, 0]
click at [329, 651] on textarea "Description: Custom Mobile 'Chandelier' || Sizing and hanging; 48" DIA hoop wit…" at bounding box center [439, 621] width 320 height 86
type textarea "Description: Custom Mobile 'Chandelier' || Sizing and hanging; 48" DIA hoop wit…"
click at [708, 754] on div "Choose a file or drag it here." at bounding box center [788, 727] width 320 height 81
click at [683, 43] on span "Team View" at bounding box center [681, 54] width 59 height 29
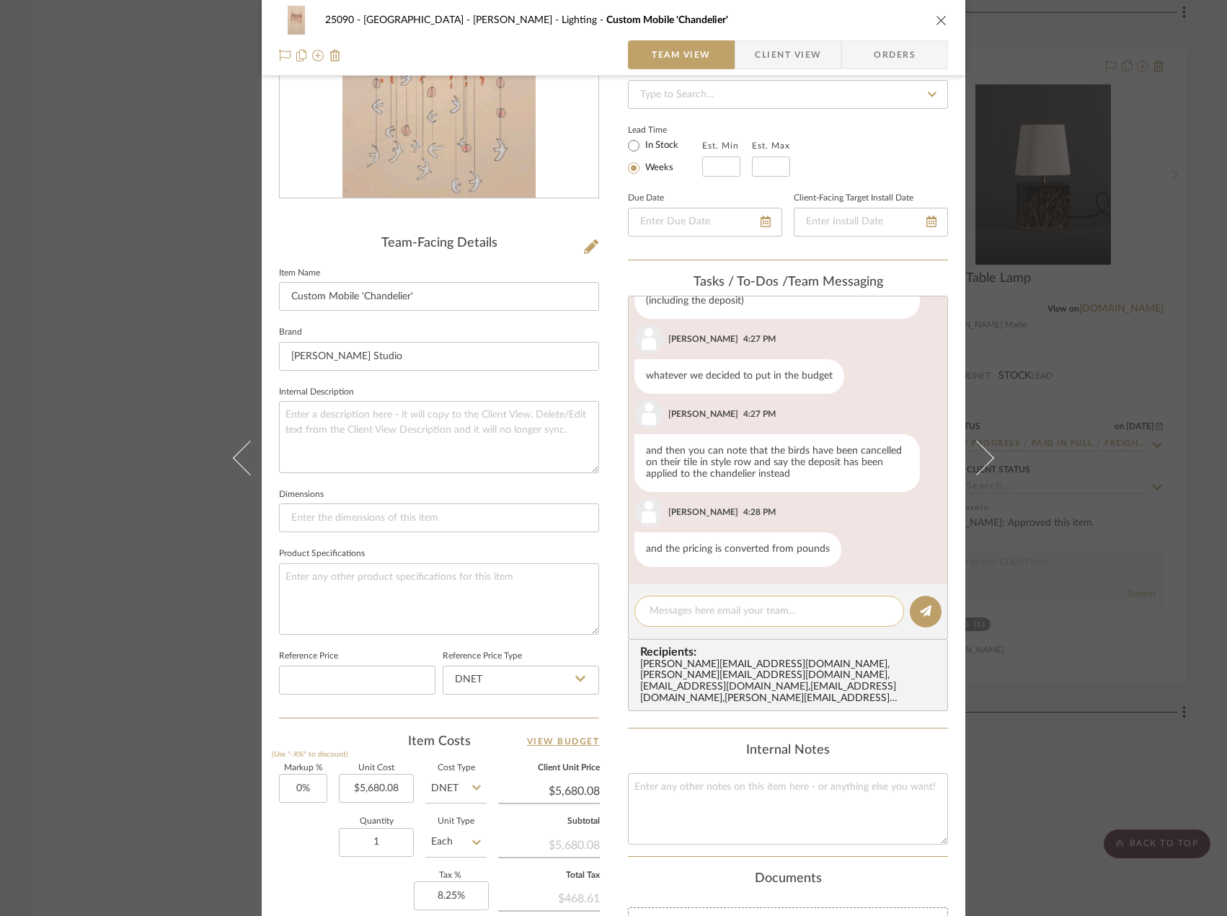
scroll to position [236, 0]
